Goal: Task Accomplishment & Management: Complete application form

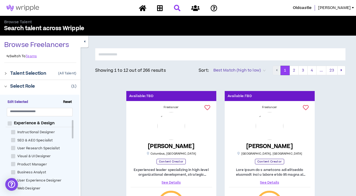
scroll to position [1, 0]
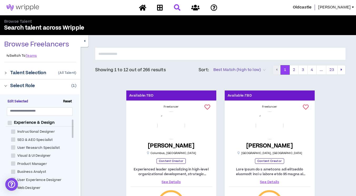
click at [351, 10] on link "[PERSON_NAME]" at bounding box center [337, 7] width 38 height 6
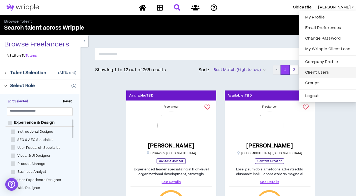
click at [319, 71] on link "Client Users" at bounding box center [328, 72] width 52 height 8
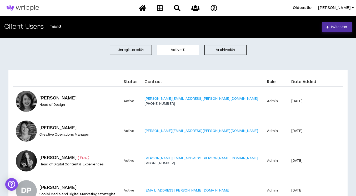
click at [345, 27] on span "Invite User" at bounding box center [339, 26] width 16 height 5
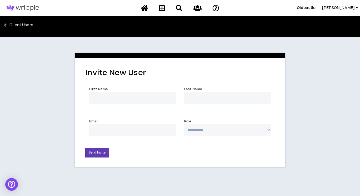
click at [111, 100] on input "First Name *" at bounding box center [132, 97] width 87 height 11
click at [112, 96] on input "First Name *" at bounding box center [132, 97] width 87 height 11
type input "[PERSON_NAME]"
type input "[PERSON_NAME][EMAIL_ADDRESS][PERSON_NAME][DOMAIN_NAME]"
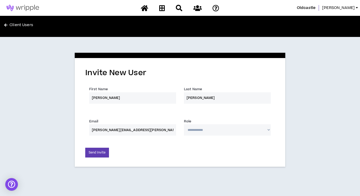
click at [266, 132] on select "**********" at bounding box center [227, 129] width 87 height 11
select select "*"
click at [184, 124] on select "**********" at bounding box center [227, 129] width 87 height 11
click at [101, 149] on button "Send Invite" at bounding box center [97, 152] width 24 height 10
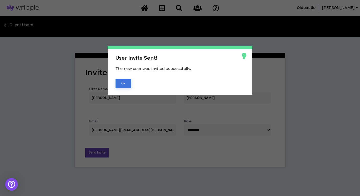
click at [121, 82] on button "Ok" at bounding box center [124, 83] width 16 height 9
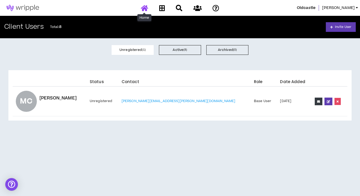
click at [146, 8] on icon at bounding box center [144, 8] width 7 height 7
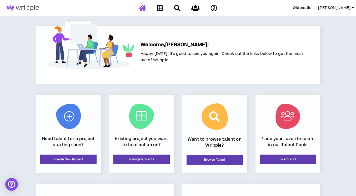
click at [348, 8] on span "[PERSON_NAME]" at bounding box center [334, 8] width 33 height 6
click at [160, 8] on icon at bounding box center [160, 8] width 6 height 7
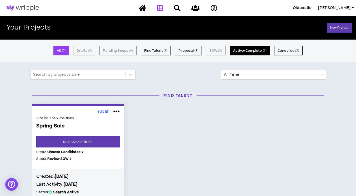
click at [256, 49] on button "Active/Complete ( 1 )" at bounding box center [250, 50] width 40 height 9
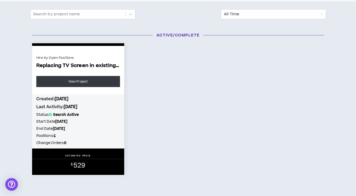
scroll to position [61, 0]
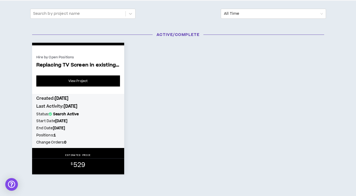
click at [65, 82] on link "View Project" at bounding box center [78, 80] width 84 height 11
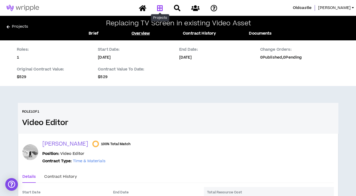
click at [159, 7] on icon at bounding box center [160, 8] width 6 height 7
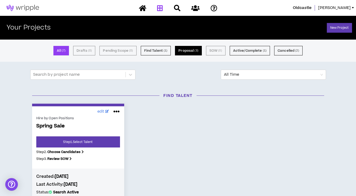
click at [186, 50] on button "Proposal ( 3 )" at bounding box center [188, 50] width 27 height 9
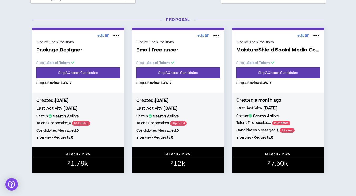
scroll to position [78, 0]
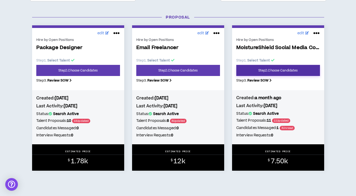
click at [272, 73] on link "Step 2 . Choose Candidates" at bounding box center [278, 70] width 84 height 11
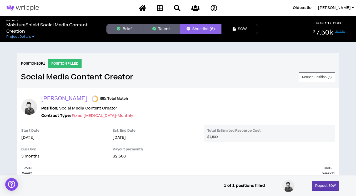
click at [130, 29] on button "Brief" at bounding box center [124, 29] width 37 height 11
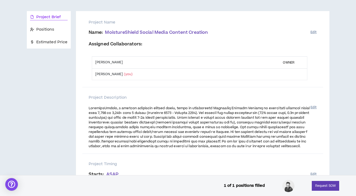
scroll to position [47, 0]
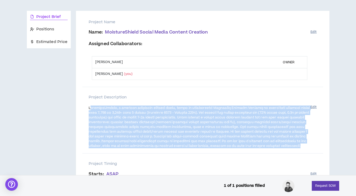
drag, startPoint x: 91, startPoint y: 110, endPoint x: 149, endPoint y: 153, distance: 72.1
click at [149, 148] on p at bounding box center [200, 126] width 222 height 43
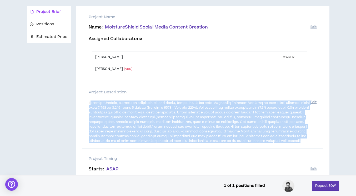
scroll to position [0, 0]
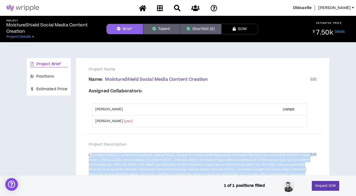
click at [155, 31] on icon "button" at bounding box center [154, 29] width 4 height 4
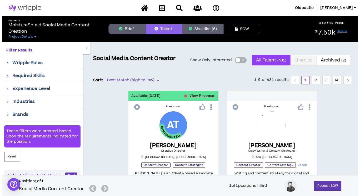
scroll to position [40, 0]
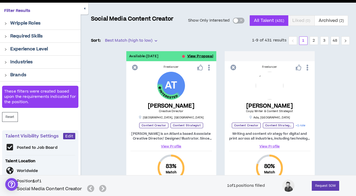
click at [199, 56] on button "View Proposal" at bounding box center [201, 56] width 26 height 10
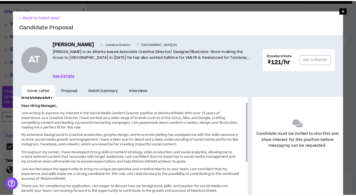
scroll to position [19, 0]
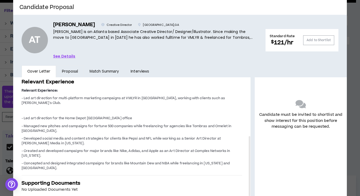
click at [66, 72] on link "Proposal" at bounding box center [70, 71] width 28 height 12
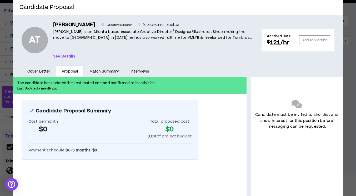
click at [105, 71] on link "Match Summary" at bounding box center [104, 71] width 41 height 12
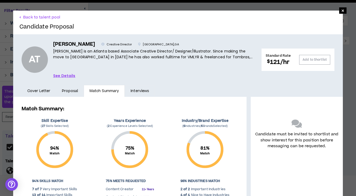
click at [135, 93] on link "Interviews" at bounding box center [140, 91] width 30 height 12
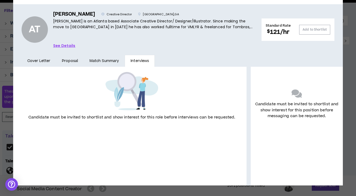
scroll to position [30, 0]
click at [62, 43] on link "See Details" at bounding box center [64, 46] width 22 height 6
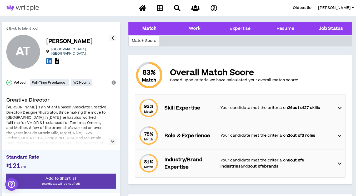
click at [341, 27] on Status "Job Status" at bounding box center [331, 28] width 24 height 7
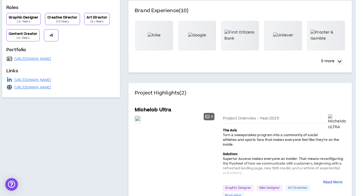
scroll to position [0, 0]
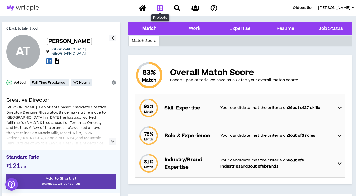
click at [160, 7] on icon at bounding box center [160, 8] width 6 height 7
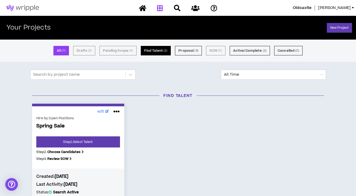
click at [148, 51] on button "Find Talent ( 1 )" at bounding box center [156, 50] width 30 height 9
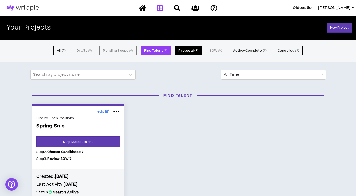
click at [185, 53] on button "Proposal ( 3 )" at bounding box center [188, 50] width 27 height 9
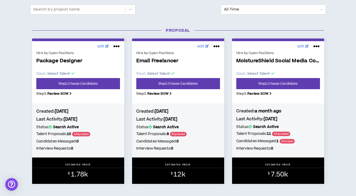
scroll to position [65, 0]
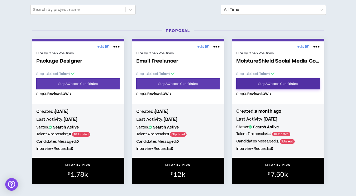
click at [272, 82] on link "Step 2 . Choose Candidates" at bounding box center [278, 83] width 84 height 11
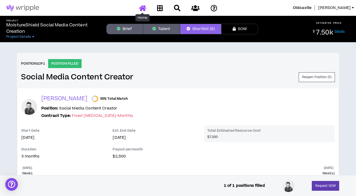
click at [144, 7] on icon at bounding box center [142, 8] width 7 height 7
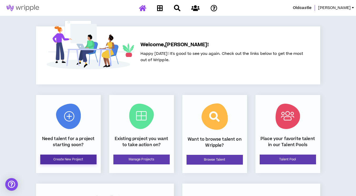
click at [65, 160] on link "Create New Project" at bounding box center [68, 159] width 56 height 10
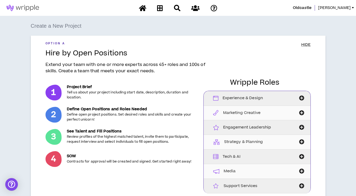
click at [341, 143] on div "Create a New Project Option A HIDE Hire by Open Positions Extend your team with…" at bounding box center [178, 159] width 351 height 274
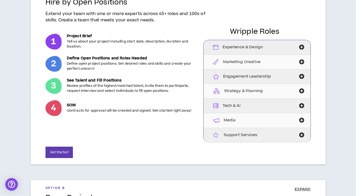
scroll to position [50, 0]
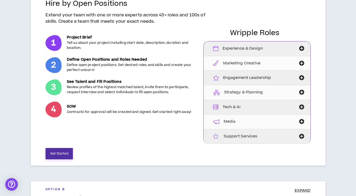
click at [69, 154] on button "Get Started" at bounding box center [59, 153] width 27 height 11
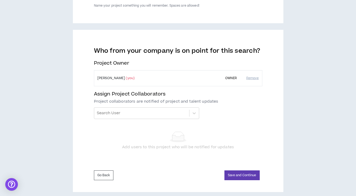
scroll to position [102, 0]
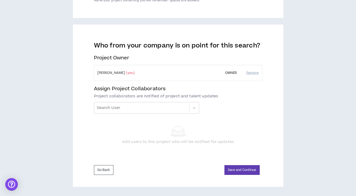
click at [291, 129] on div "Hire by Open Positions Project Profile: Name and Owners What do you want to nam…" at bounding box center [178, 65] width 351 height 243
